Goal: Task Accomplishment & Management: Use online tool/utility

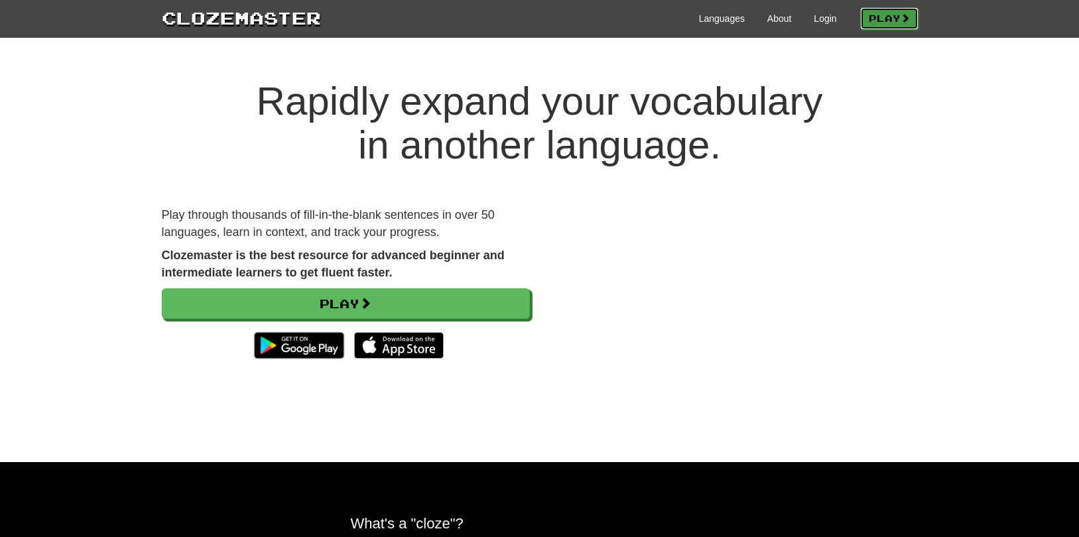
click at [872, 19] on link "Play" at bounding box center [889, 18] width 58 height 23
click at [814, 23] on link "Login" at bounding box center [825, 18] width 23 height 13
